Goal: Task Accomplishment & Management: Complete application form

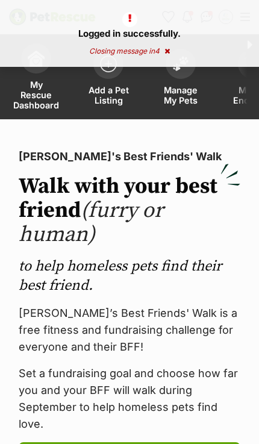
click at [108, 90] on span "Add a Pet Listing" at bounding box center [108, 95] width 42 height 20
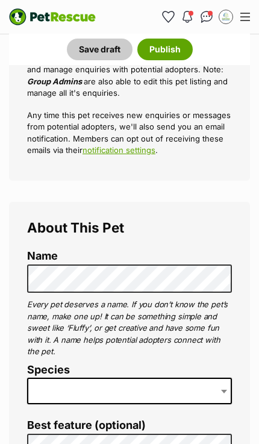
scroll to position [259, 0]
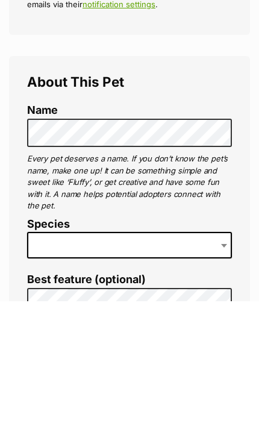
click at [223, 387] on b at bounding box center [224, 389] width 6 height 4
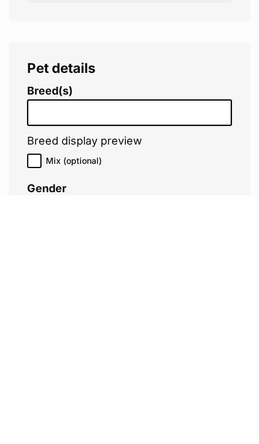
scroll to position [1496, 0]
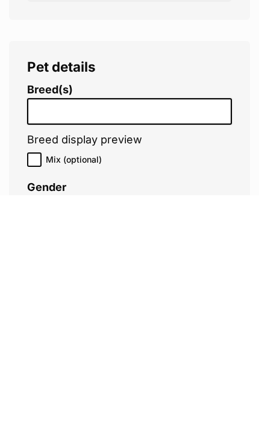
click at [203, 352] on input "search" at bounding box center [132, 358] width 202 height 13
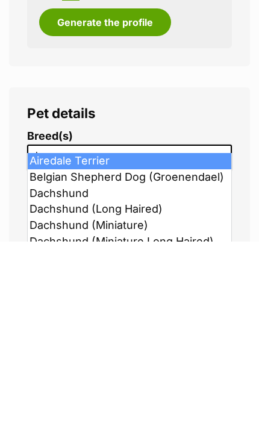
type input "da"
select select "72"
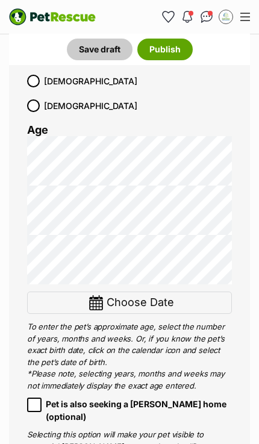
scroll to position [1883, 0]
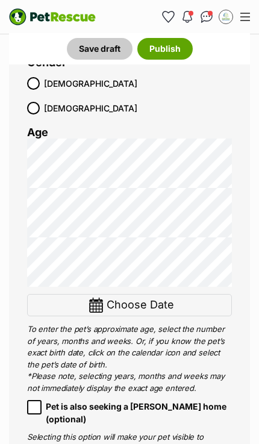
click at [185, 294] on div "Choose Date" at bounding box center [129, 305] width 205 height 22
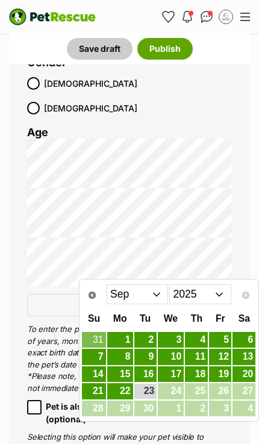
click at [200, 293] on select "2015 2016 2017 2018 2019 2020 2021 2022 2023 2024 2025" at bounding box center [200, 293] width 62 height 19
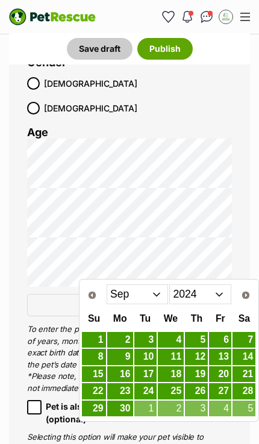
click at [151, 297] on select "Jan Feb Mar Apr May Jun Jul Aug Sep Oct Nov Dec" at bounding box center [138, 293] width 62 height 19
click at [141, 292] on select "Jan Feb Mar Apr May Jun Jul Aug Sep Oct Nov Dec" at bounding box center [138, 293] width 62 height 19
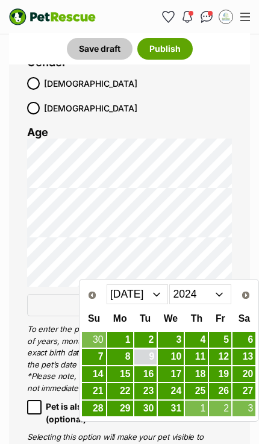
click at [149, 351] on link "9" at bounding box center [145, 356] width 22 height 15
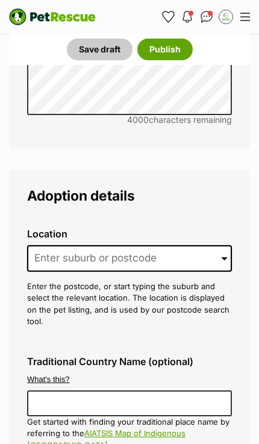
scroll to position [3291, 0]
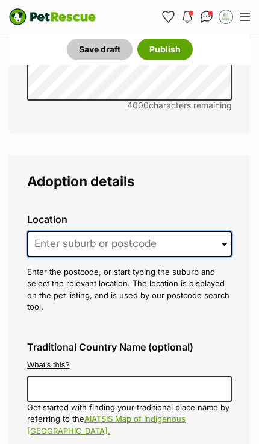
click at [187, 231] on input at bounding box center [129, 244] width 205 height 26
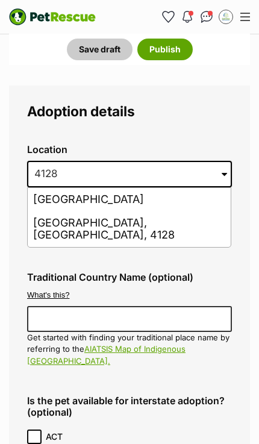
click at [202, 211] on li "Tanah Merah, Queensland, 4128" at bounding box center [129, 229] width 203 height 36
type input "Tanah Merah, Queensland, 4128"
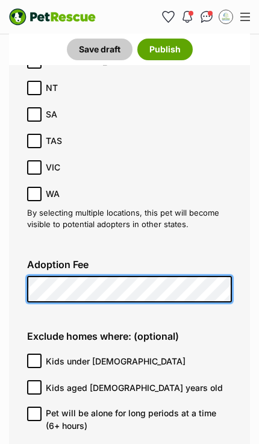
scroll to position [3878, 0]
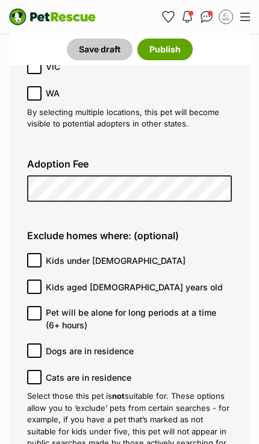
click at [225, 253] on label "Kids under 5 years old" at bounding box center [126, 260] width 199 height 14
click at [42, 253] on input "Kids under 5 years old" at bounding box center [34, 260] width 14 height 14
checkbox input "true"
click at [30, 370] on input "Cats are in residence" at bounding box center [34, 377] width 14 height 14
checkbox input "true"
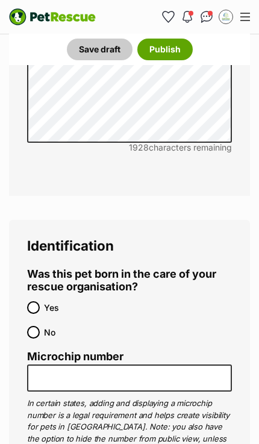
click at [30, 326] on input "No" at bounding box center [33, 332] width 13 height 13
radio input "true"
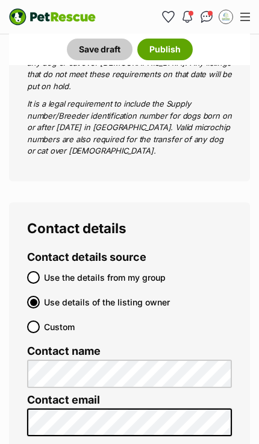
click at [32, 271] on input "Use the details from my group" at bounding box center [33, 277] width 13 height 13
radio input "true"
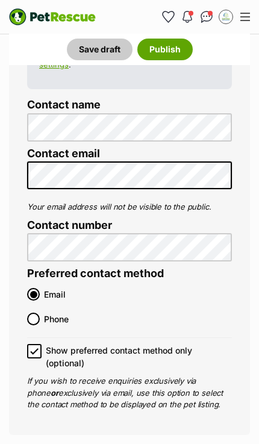
scroll to position [6385, 0]
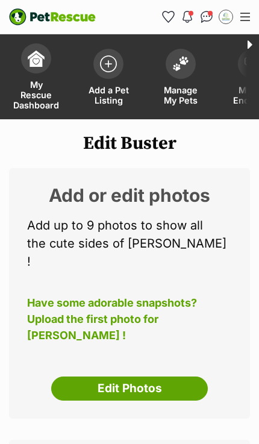
scroll to position [12, 0]
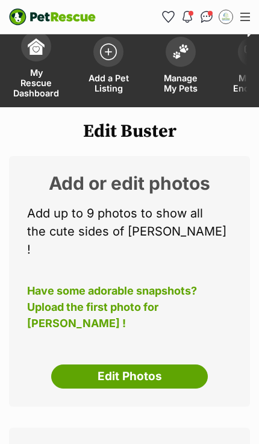
click at [170, 364] on link "Edit Photos" at bounding box center [129, 376] width 157 height 24
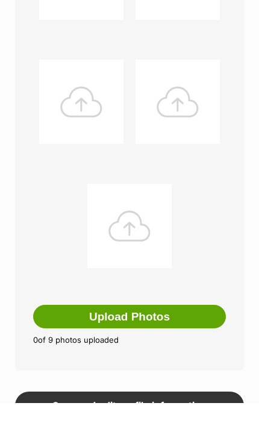
scroll to position [586, 0]
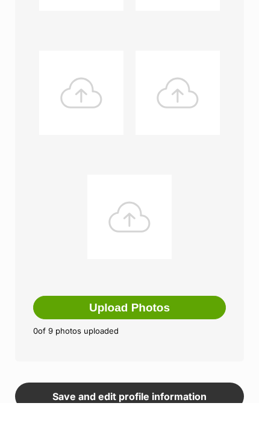
click at [187, 336] on button "Upload Photos" at bounding box center [129, 348] width 193 height 24
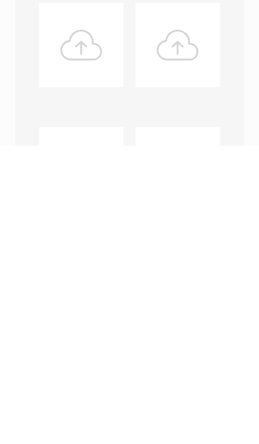
scroll to position [251, 0]
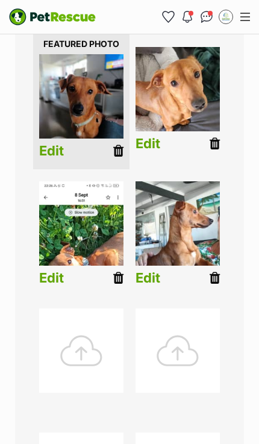
click at [118, 277] on icon at bounding box center [118, 277] width 10 height 13
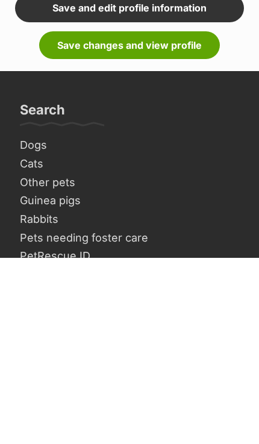
scroll to position [715, 0]
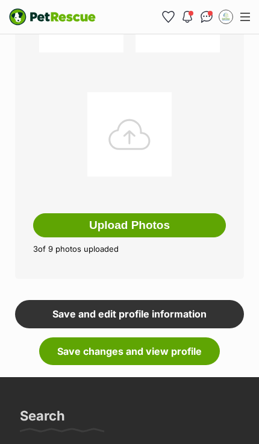
click at [180, 346] on link "Save changes and view profile" at bounding box center [129, 351] width 181 height 28
